Goal: Information Seeking & Learning: Learn about a topic

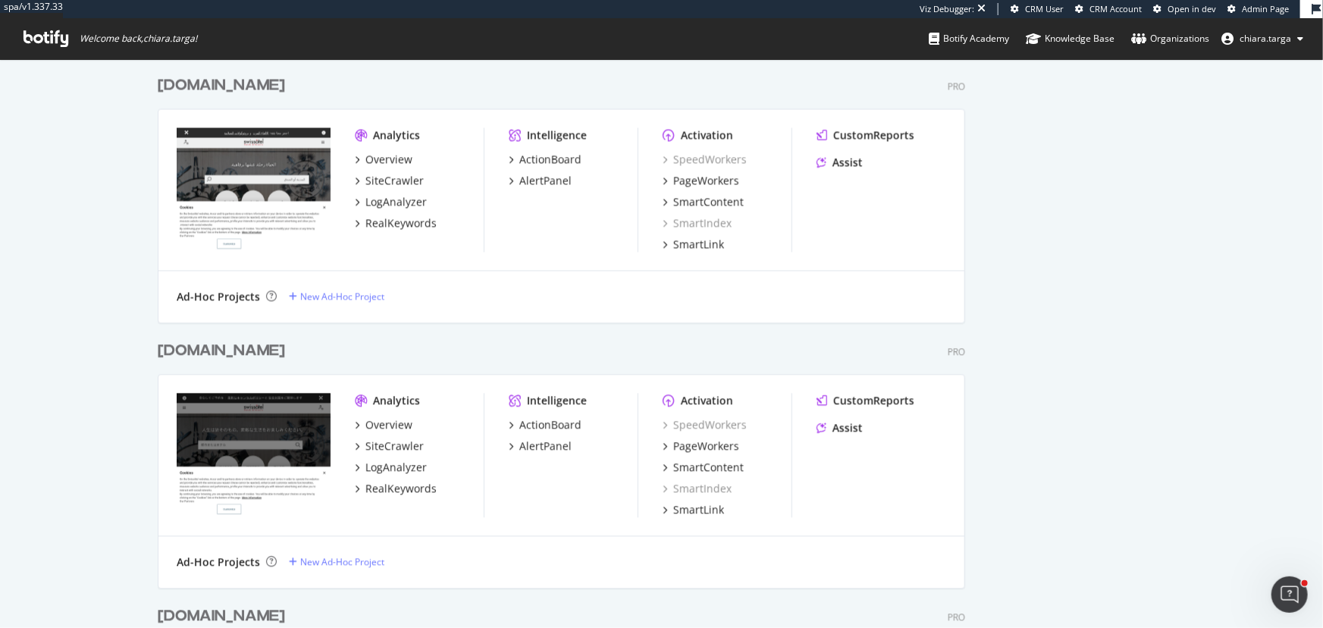
scroll to position [1221, 0]
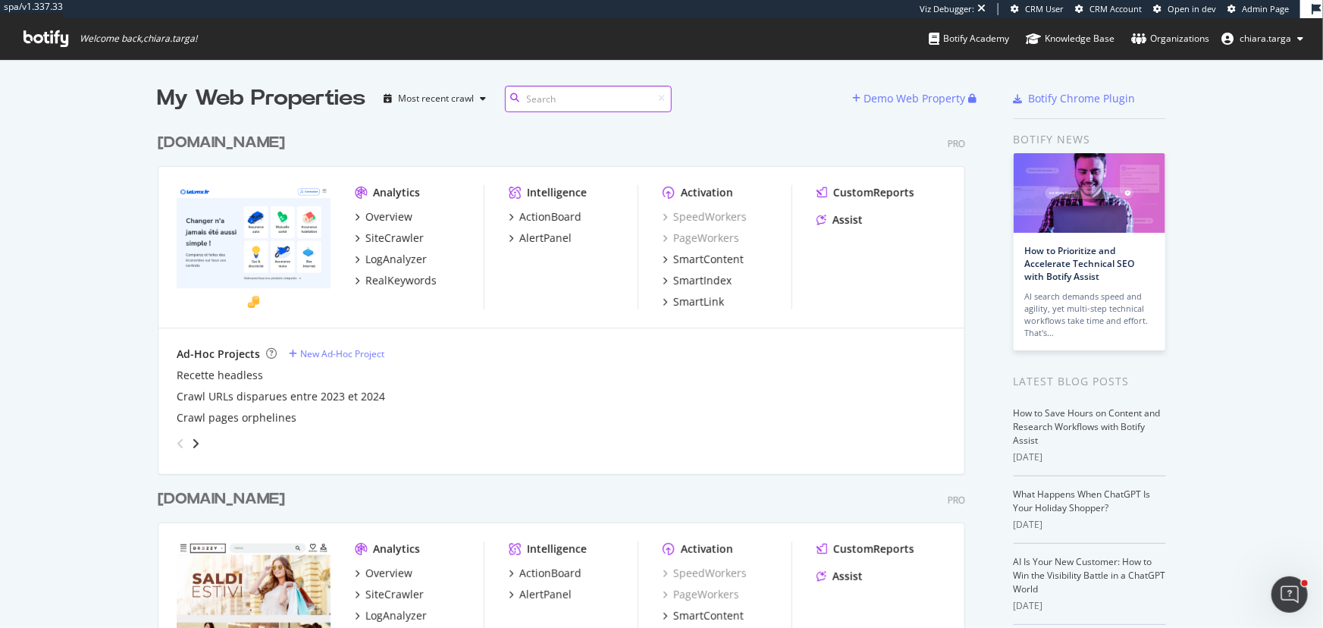
click at [547, 102] on input at bounding box center [588, 99] width 167 height 27
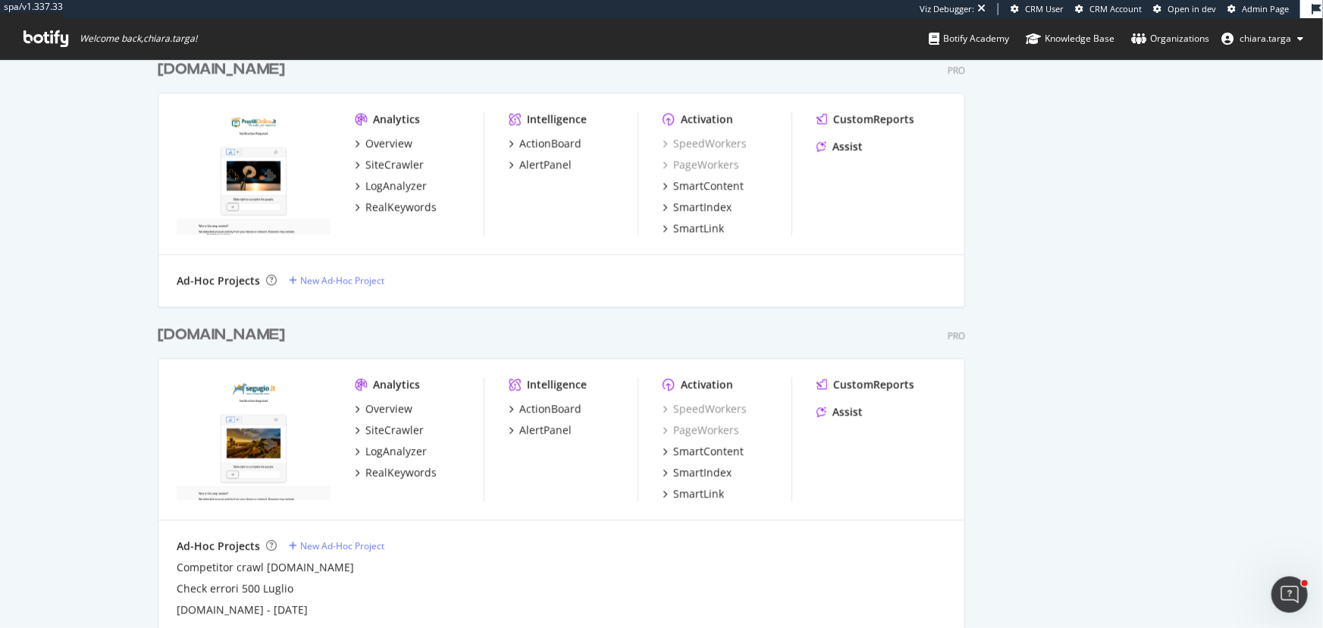
scroll to position [1653, 0]
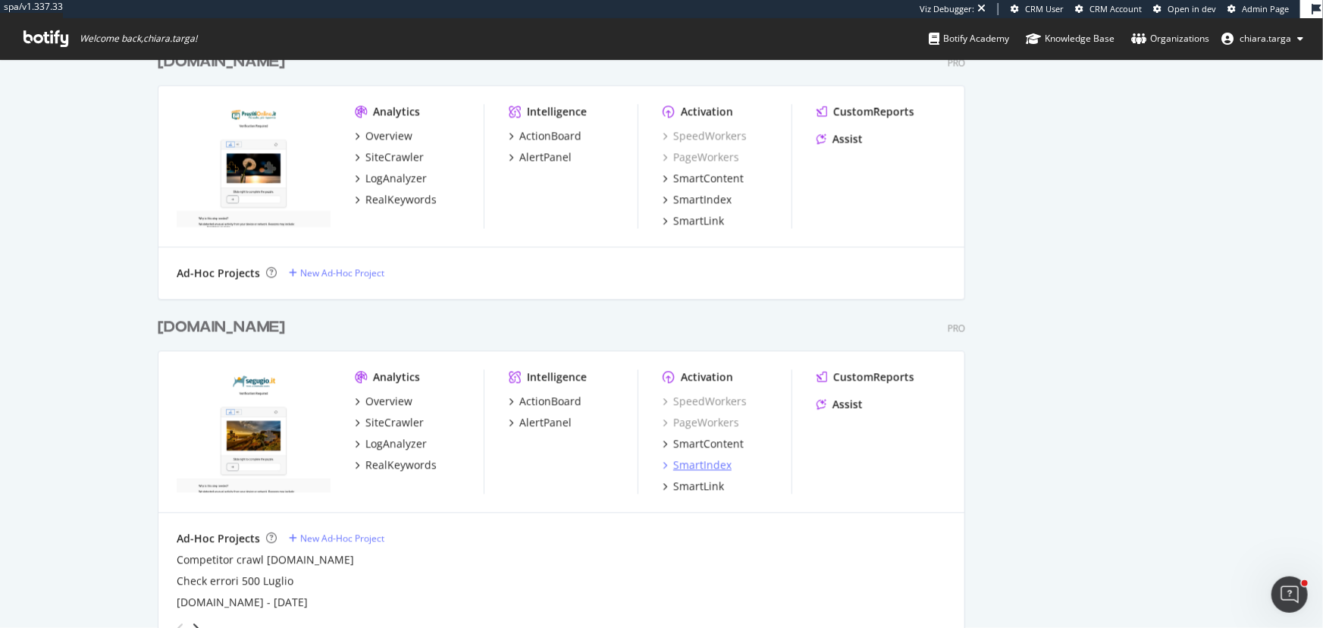
click at [719, 468] on div "SmartIndex" at bounding box center [702, 464] width 58 height 15
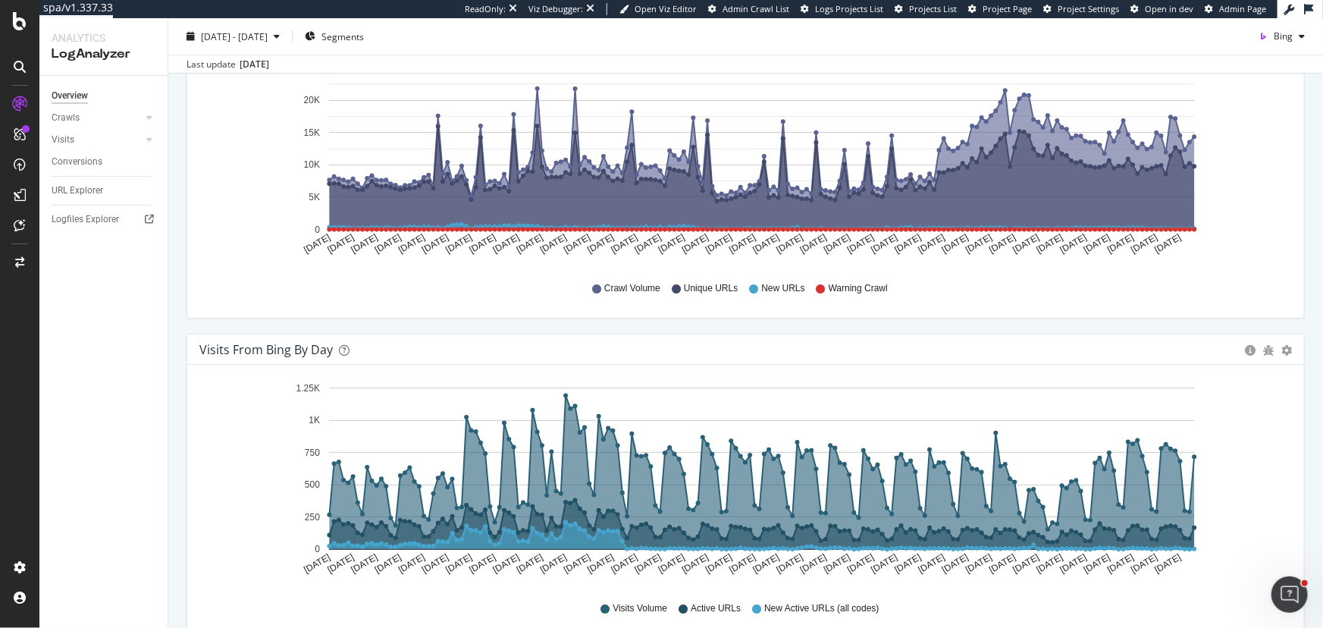
scroll to position [275, 0]
